Goal: Task Accomplishment & Management: Manage account settings

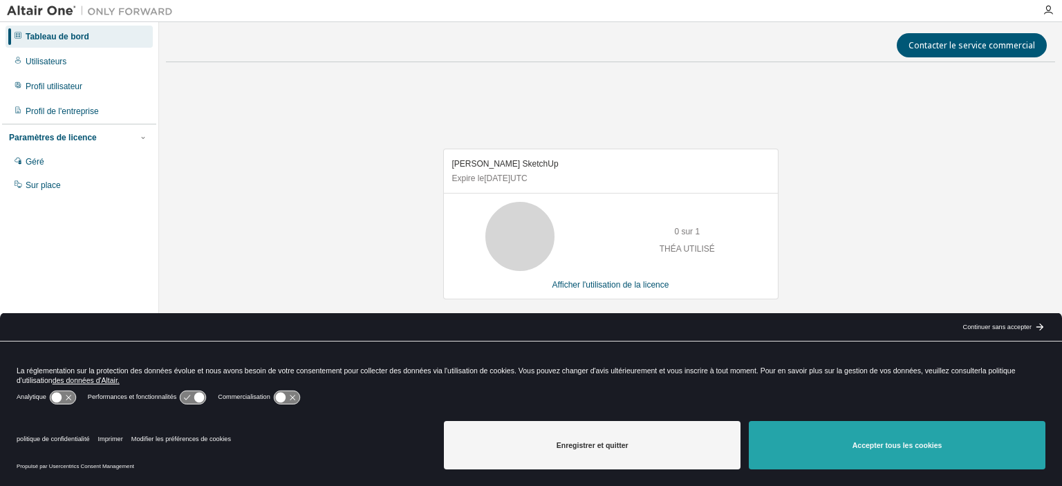
click at [840, 438] on button "Accepter tous les cookies" at bounding box center [897, 445] width 297 height 48
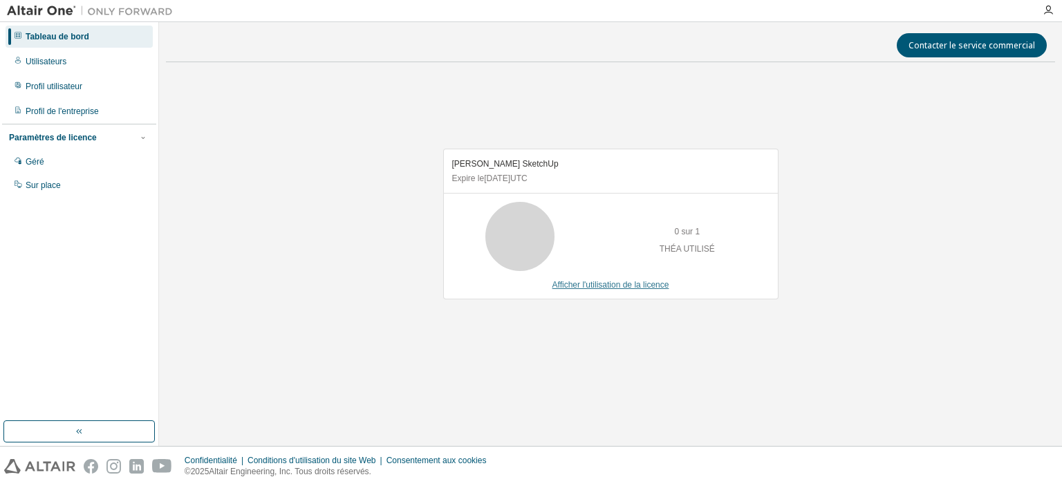
click at [575, 286] on font "Afficher l'utilisation de la licence" at bounding box center [611, 285] width 117 height 10
click at [620, 284] on font "Afficher l'utilisation de la licence" at bounding box center [611, 285] width 117 height 10
click at [620, 282] on font "Afficher l'utilisation de la licence" at bounding box center [611, 285] width 117 height 10
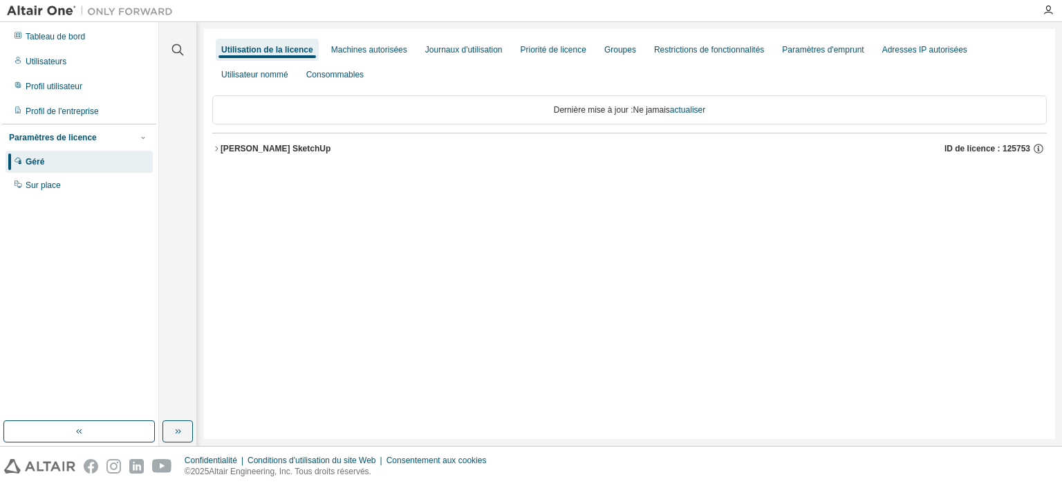
click at [1022, 149] on font "ID de licence : 125753" at bounding box center [988, 149] width 86 height 10
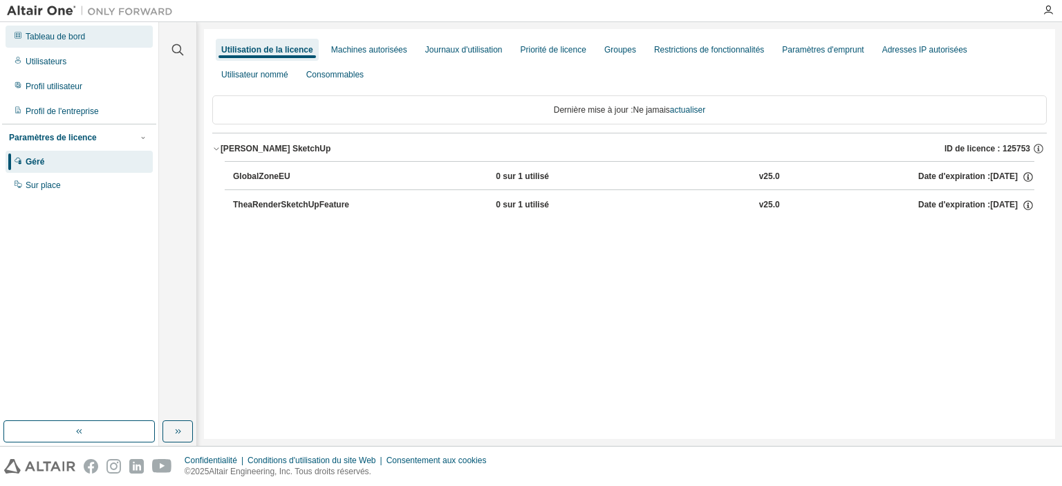
click at [42, 38] on font "Tableau de bord" at bounding box center [55, 37] width 59 height 10
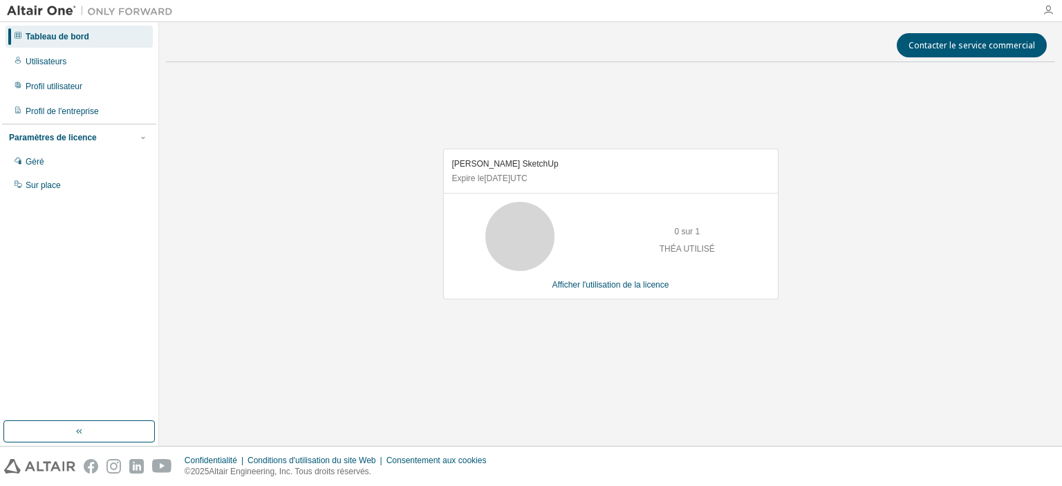
click at [1052, 7] on icon "button" at bounding box center [1048, 10] width 11 height 11
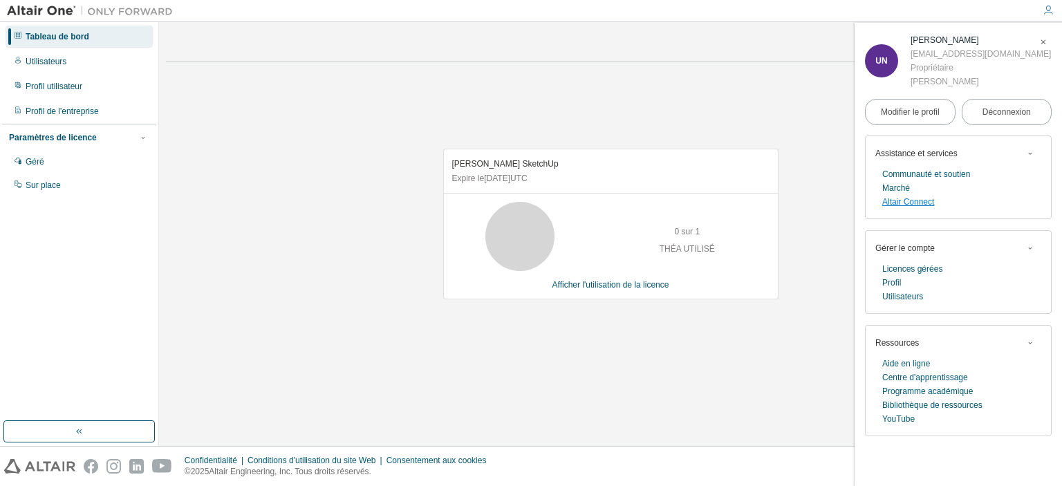
click at [912, 201] on font "Altair Connect" at bounding box center [909, 202] width 52 height 10
click at [986, 108] on font "Déconnexion" at bounding box center [1007, 112] width 48 height 10
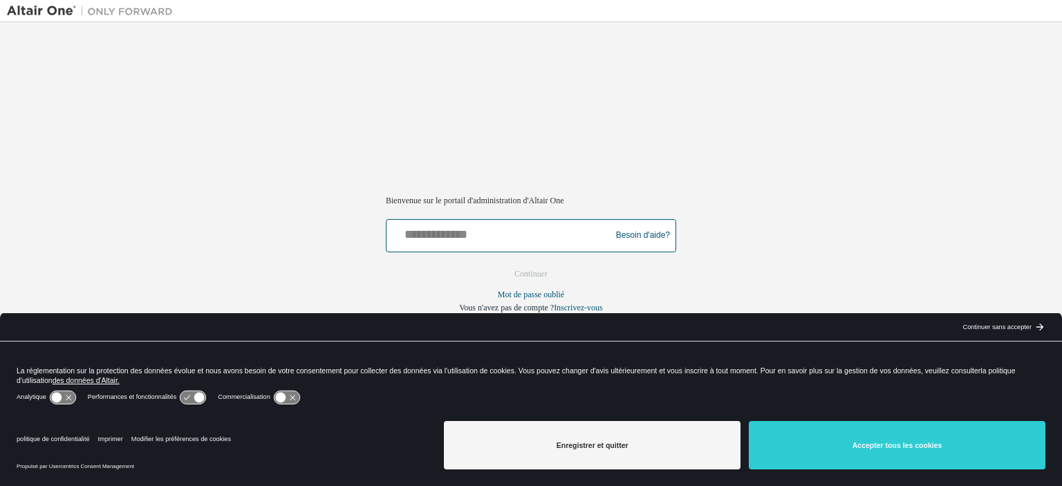
click at [462, 227] on input "text" at bounding box center [500, 233] width 217 height 20
type input "**********"
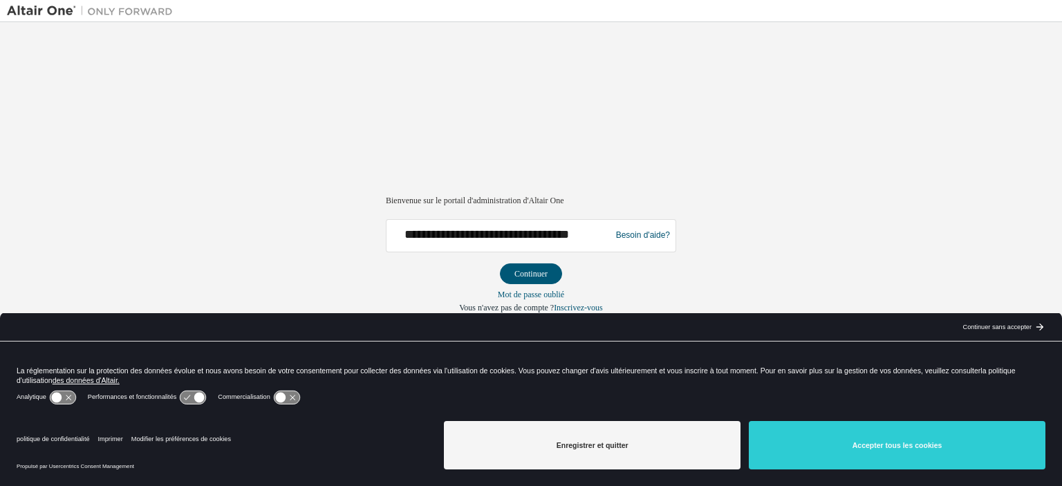
click at [533, 270] on font "Continuer" at bounding box center [531, 274] width 33 height 10
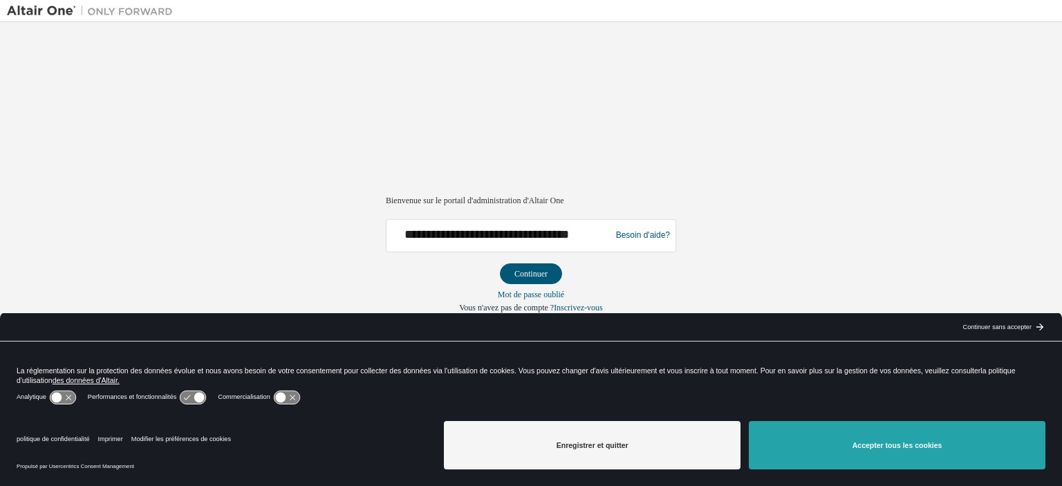
click at [921, 447] on font "Accepter tous les cookies" at bounding box center [898, 445] width 90 height 8
